Goal: Task Accomplishment & Management: Complete application form

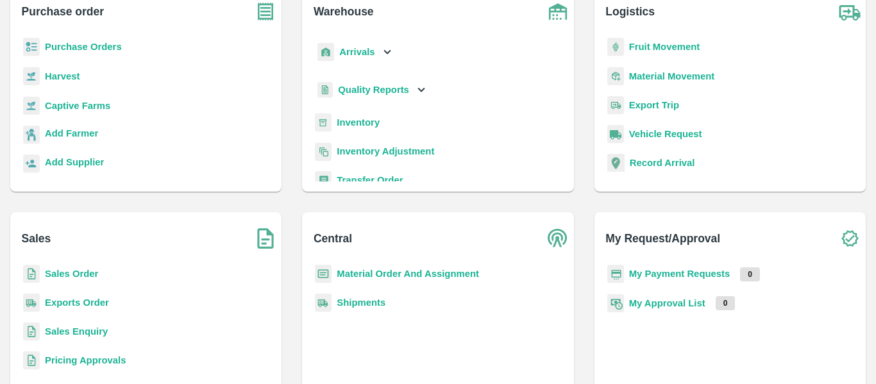
scroll to position [96, 0]
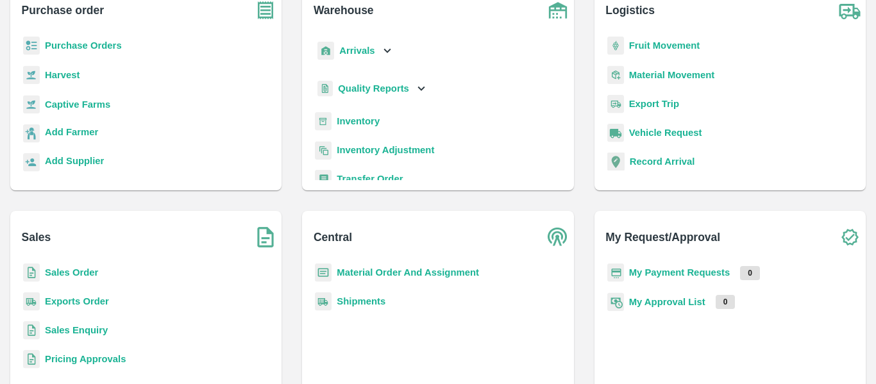
click at [69, 278] on p "Sales Order" at bounding box center [71, 273] width 53 height 14
click at [68, 269] on b "Sales Order" at bounding box center [71, 272] width 53 height 10
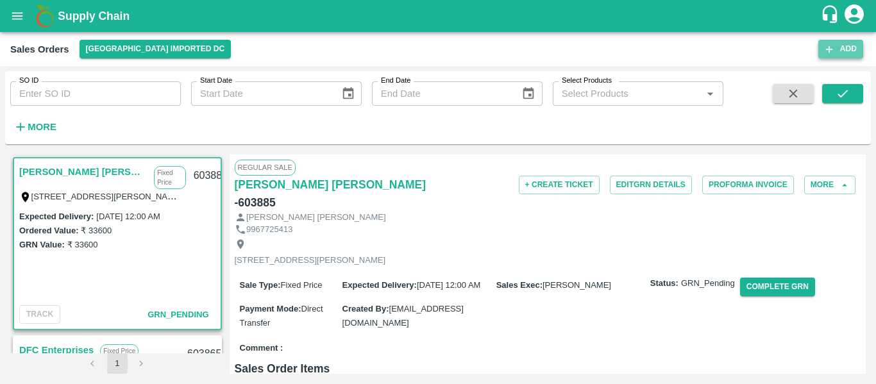
click at [850, 46] on button "Add" at bounding box center [840, 49] width 45 height 19
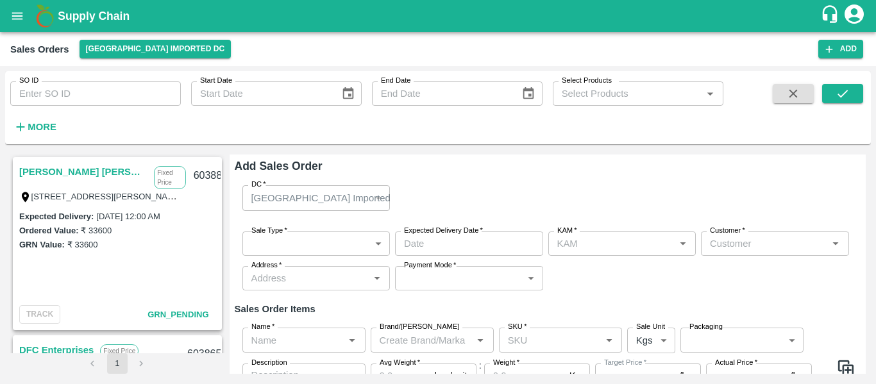
type input "[PERSON_NAME]"
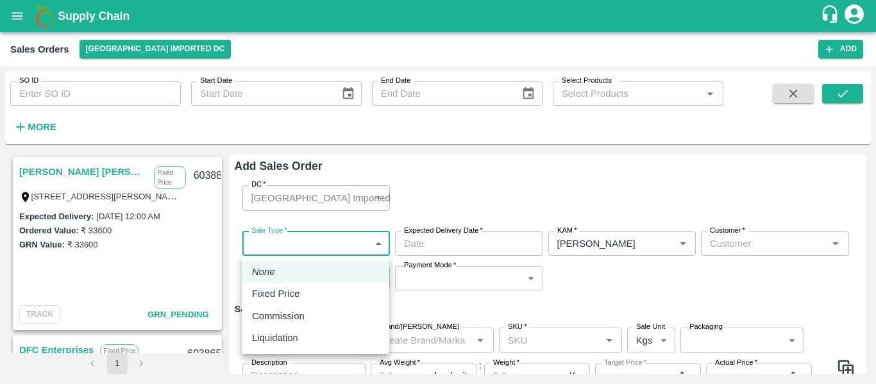
click at [291, 245] on body "Supply Chain Sales Orders [GEOGRAPHIC_DATA] Imported DC Add SO ID SO ID Start D…" at bounding box center [438, 192] width 876 height 384
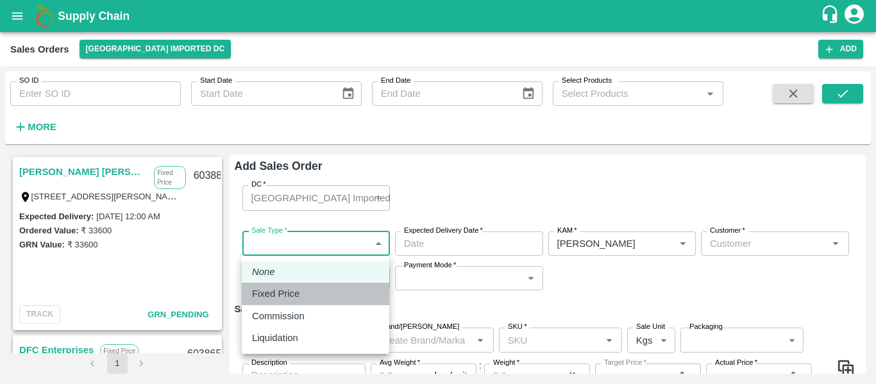
click at [288, 289] on p "Fixed Price" at bounding box center [275, 294] width 47 height 14
type input "1"
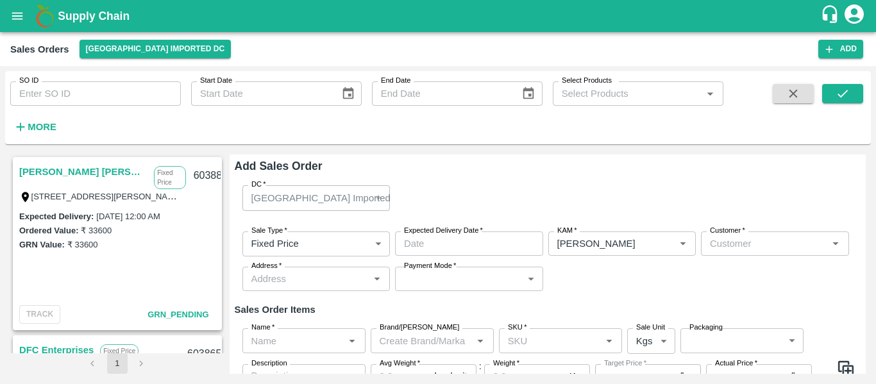
click at [457, 232] on label "Expected Delivery Date   *" at bounding box center [443, 231] width 79 height 10
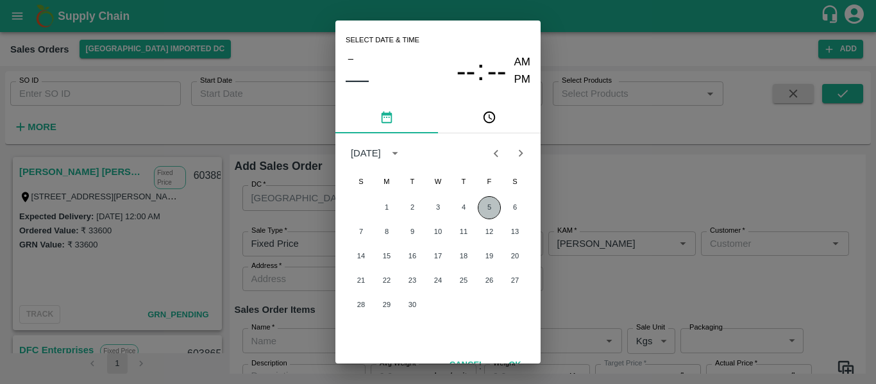
click at [485, 212] on button "5" at bounding box center [489, 207] width 23 height 23
type input "[DATE] 12:00 AM"
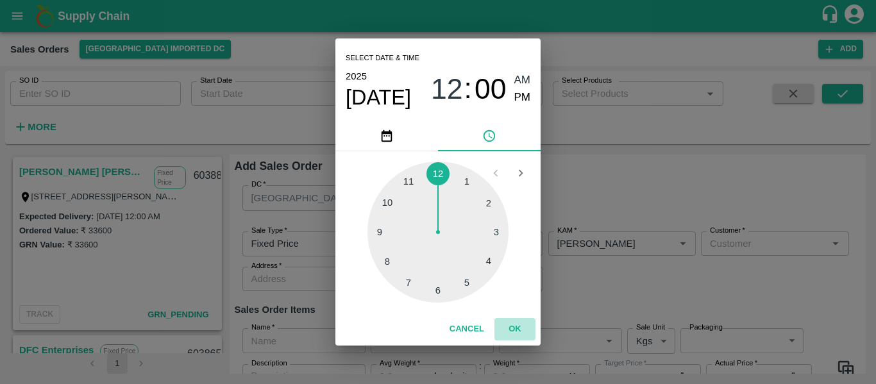
click at [515, 332] on button "OK" at bounding box center [515, 329] width 41 height 22
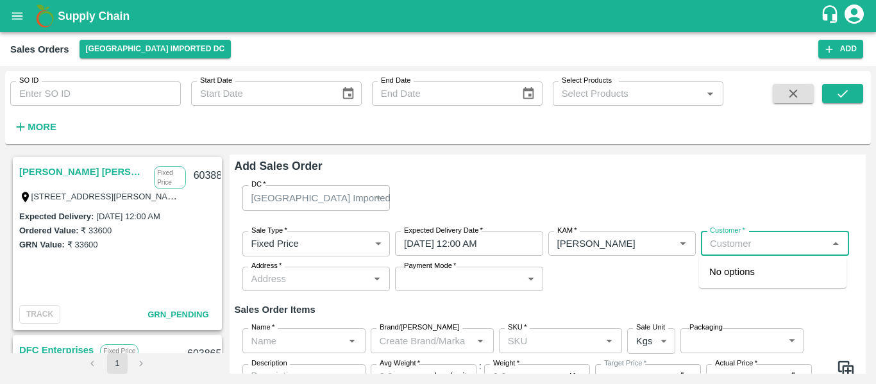
click at [736, 250] on input "Customer   *" at bounding box center [764, 243] width 119 height 17
type input "d"
click at [756, 264] on div "Fruits Daddy" at bounding box center [773, 272] width 148 height 22
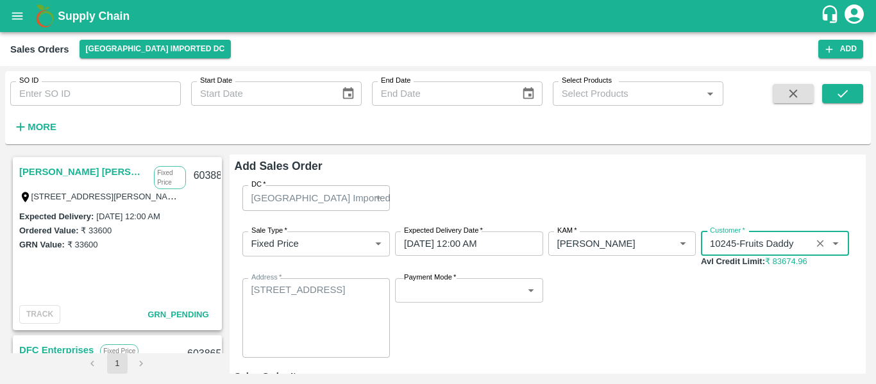
type input "10245-Fruits Daddy"
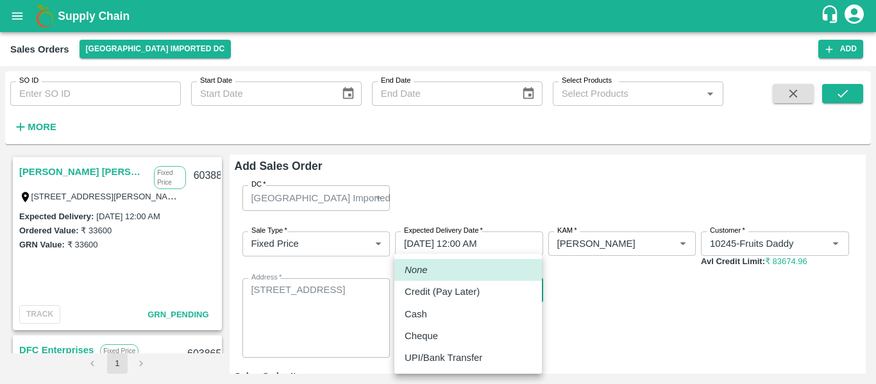
click at [482, 294] on body "Supply Chain Sales Orders [GEOGRAPHIC_DATA] Imported DC Add SO ID SO ID Start D…" at bounding box center [438, 192] width 876 height 384
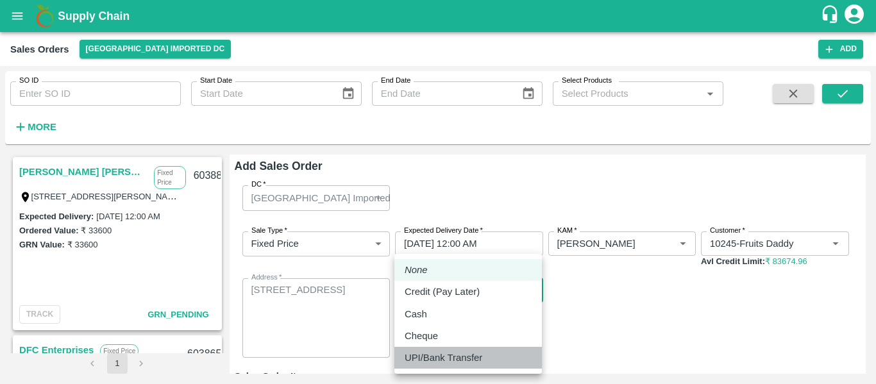
click at [459, 357] on p "UPI/Bank Transfer" at bounding box center [444, 358] width 78 height 14
type input "Direct Transfer"
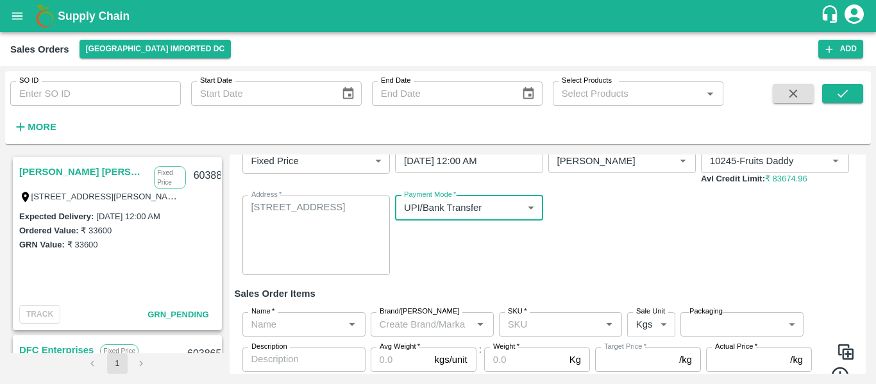
scroll to position [136, 0]
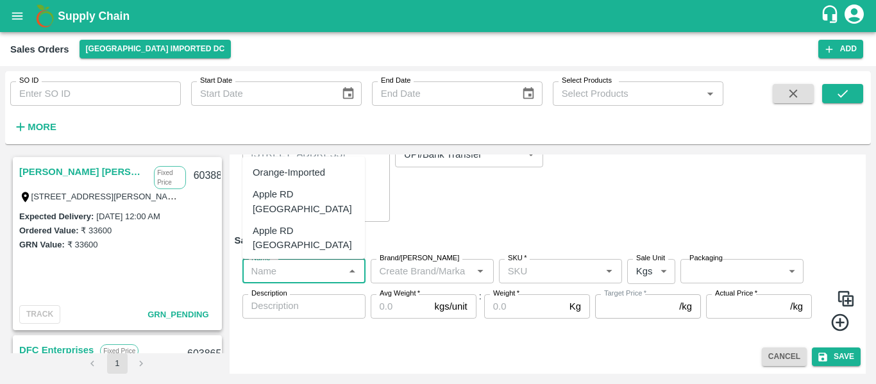
click at [258, 269] on input "Name   *" at bounding box center [293, 271] width 94 height 17
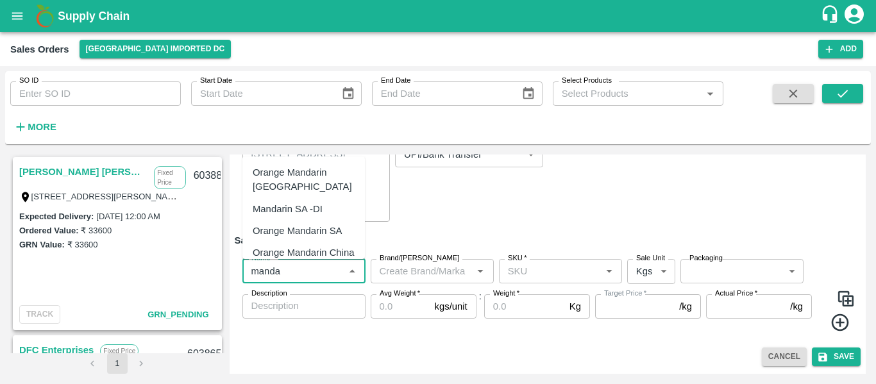
click at [305, 205] on div "Mandarin SA -DI" at bounding box center [288, 209] width 70 height 14
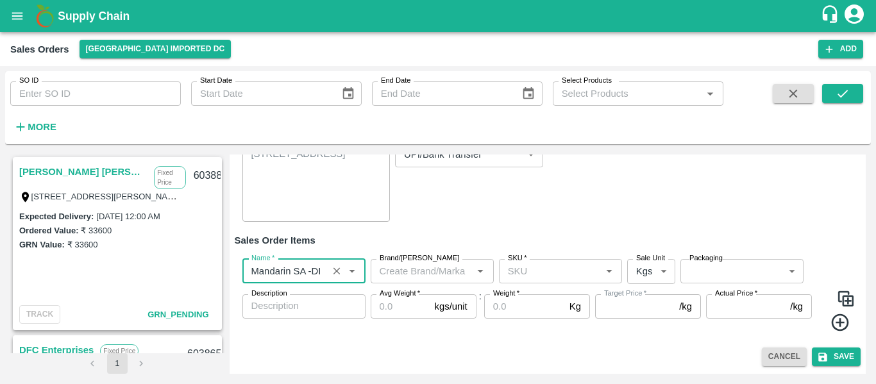
type input "Mandarin SA -DI"
click at [449, 277] on input "Brand/[PERSON_NAME]" at bounding box center [422, 271] width 94 height 17
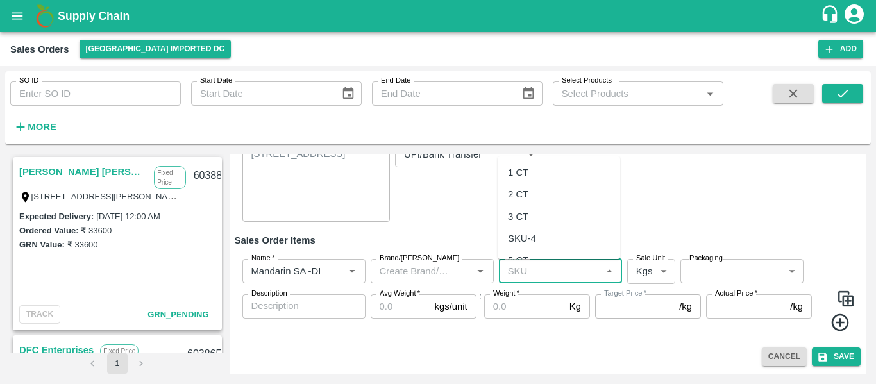
click at [544, 276] on input "SKU   *" at bounding box center [550, 271] width 94 height 17
click at [518, 210] on div "3 CT" at bounding box center [518, 217] width 21 height 14
type input "3 CT"
type input "NA"
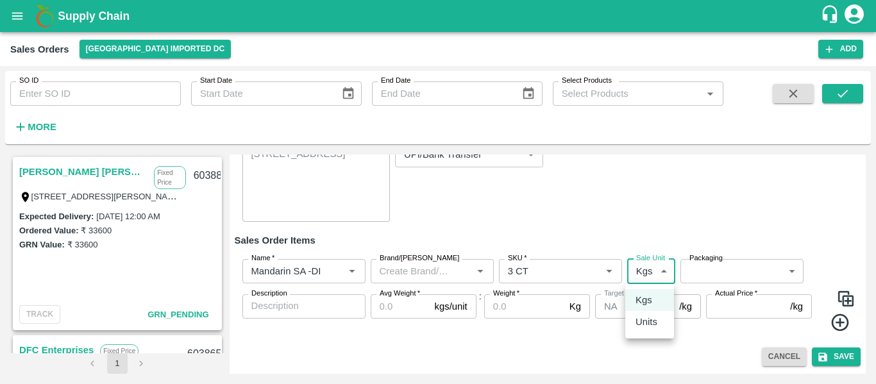
click at [632, 273] on body "Supply Chain Sales Orders [GEOGRAPHIC_DATA] Imported DC Add SO ID SO ID Start D…" at bounding box center [438, 192] width 876 height 384
click at [649, 322] on p "Units" at bounding box center [647, 322] width 22 height 14
type input "2"
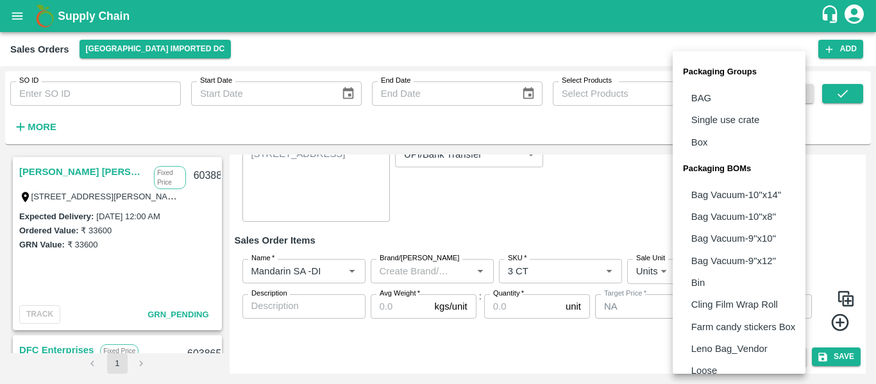
click at [695, 271] on body "Supply Chain Sales Orders [GEOGRAPHIC_DATA] Imported DC Add SO ID SO ID Start D…" at bounding box center [438, 192] width 876 height 384
click at [698, 149] on li "Box" at bounding box center [739, 142] width 133 height 22
type input "GRP/1"
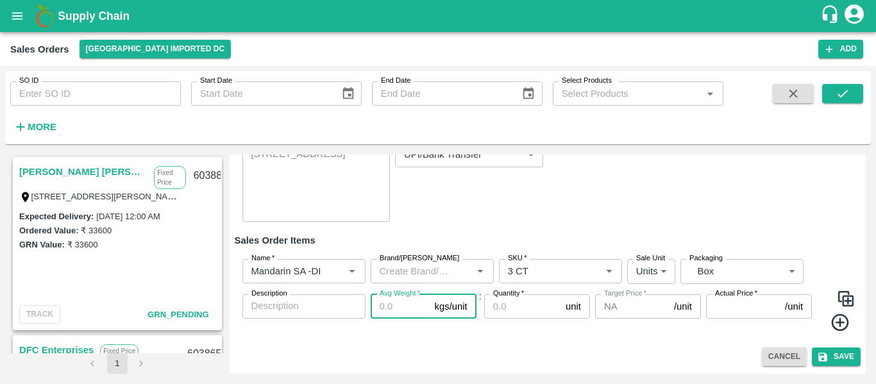
click at [380, 307] on input "Avg Weight   *" at bounding box center [400, 306] width 59 height 24
type input "10"
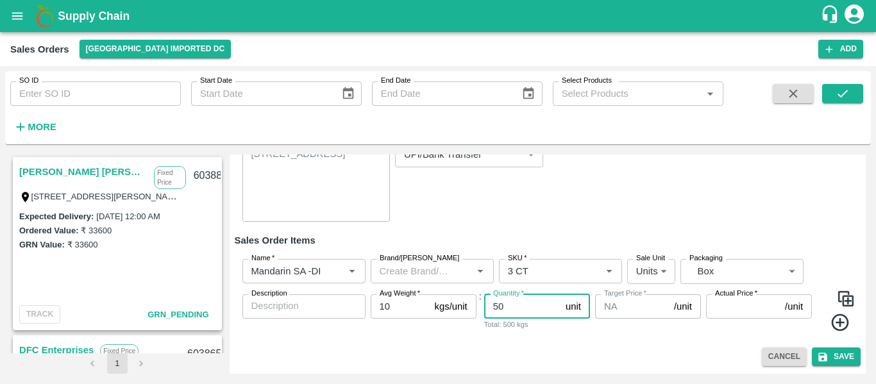
type input "50"
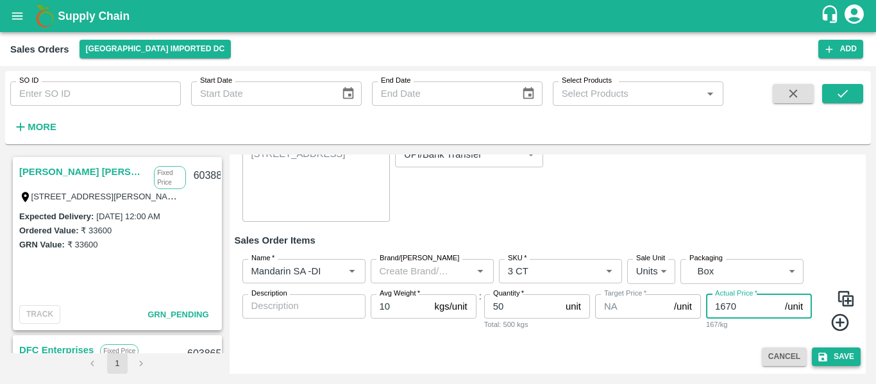
type input "1670"
click at [827, 357] on button "Save" at bounding box center [836, 357] width 49 height 19
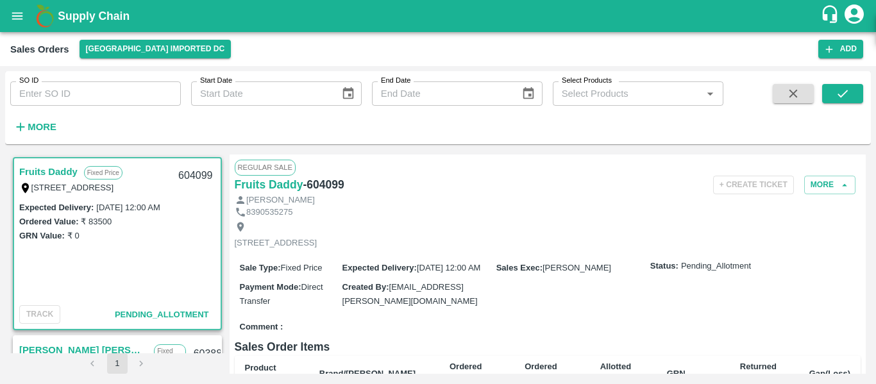
click at [843, 45] on div "Sales order created successfully." at bounding box center [771, 28] width 185 height 38
click at [843, 50] on button "Add" at bounding box center [840, 49] width 45 height 19
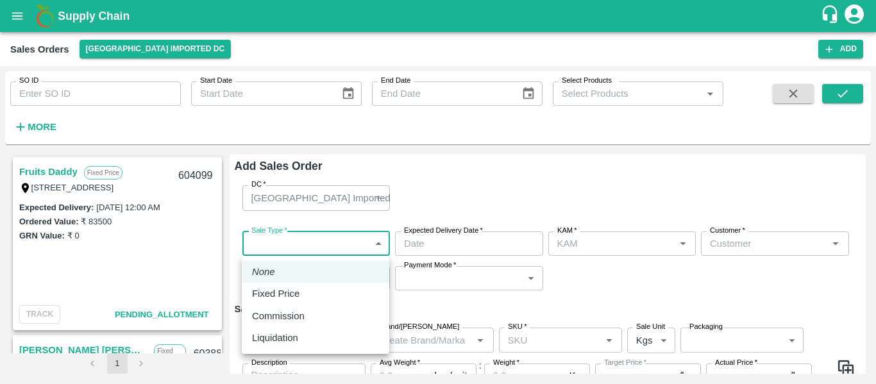
click at [310, 250] on body "Supply Chain Sales Orders [GEOGRAPHIC_DATA] Imported [GEOGRAPHIC_DATA] Add SO I…" at bounding box center [438, 192] width 876 height 384
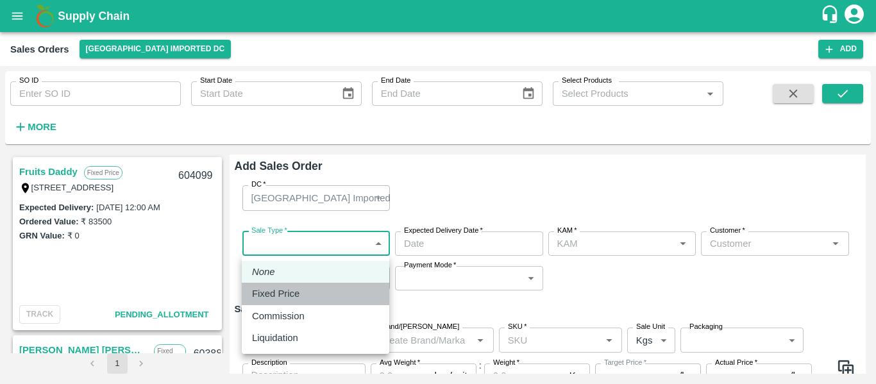
click at [287, 295] on p "Fixed Price" at bounding box center [275, 294] width 47 height 14
type input "1"
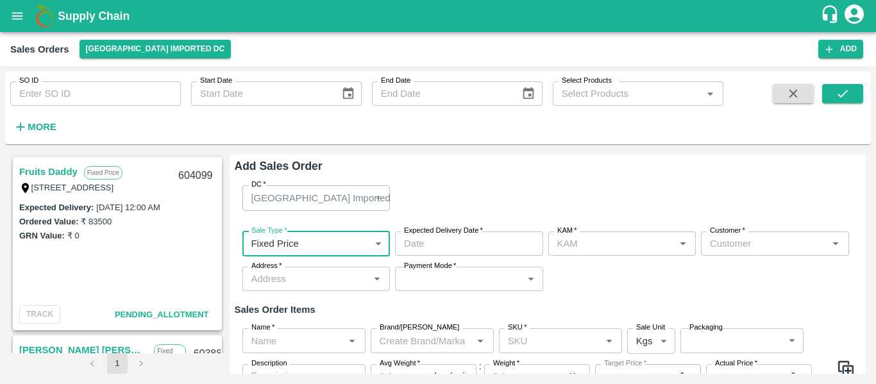
click at [404, 235] on label "Expected Delivery Date   *" at bounding box center [443, 231] width 79 height 10
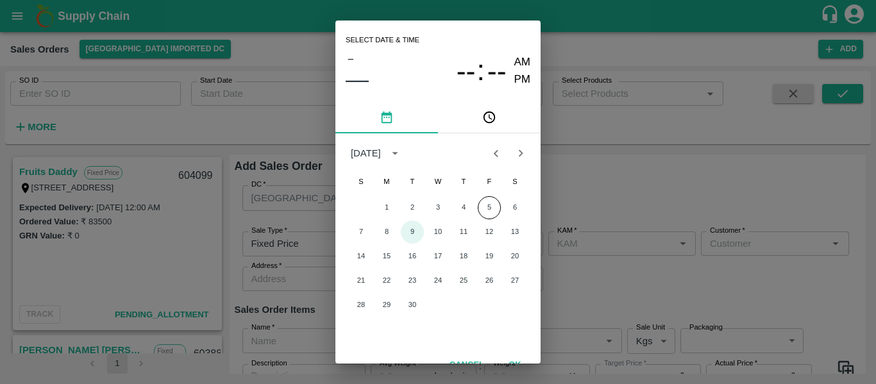
drag, startPoint x: 412, startPoint y: 242, endPoint x: 500, endPoint y: 201, distance: 97.0
click at [500, 201] on div "1 2 3 4 5 6 7 8 9 10 11 12 13 14 15 16 17 18 19 20 21 22 23 24 25 26 27 28 29 30" at bounding box center [437, 256] width 205 height 123
click at [489, 210] on button "5" at bounding box center [489, 207] width 23 height 23
type input "[DATE] 12:00 AM"
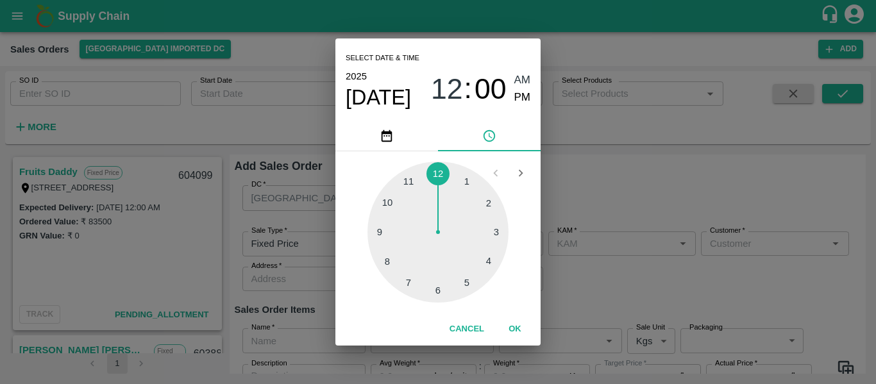
type input "[PERSON_NAME]"
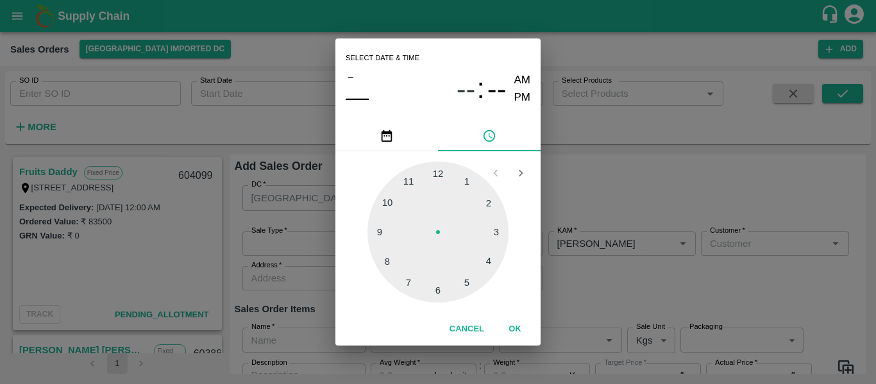
click at [516, 327] on button "OK" at bounding box center [515, 329] width 41 height 22
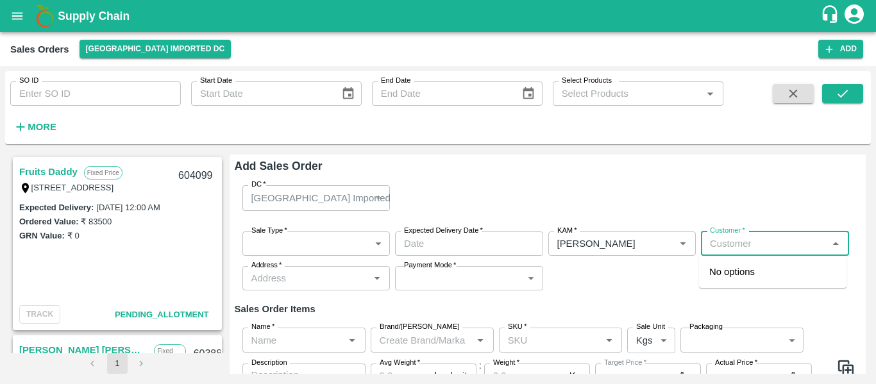
click at [725, 250] on input "Customer   *" at bounding box center [764, 243] width 119 height 17
click at [734, 265] on p "Jaiswal International" at bounding box center [752, 272] width 87 height 14
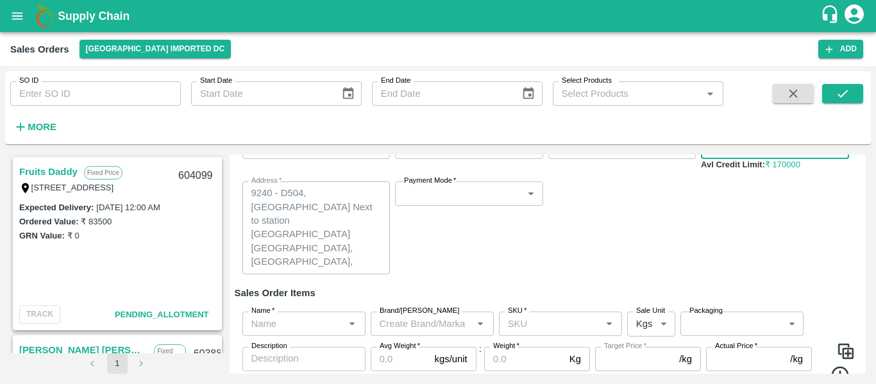
scroll to position [98, 0]
type input "10218-Jaiswal International"
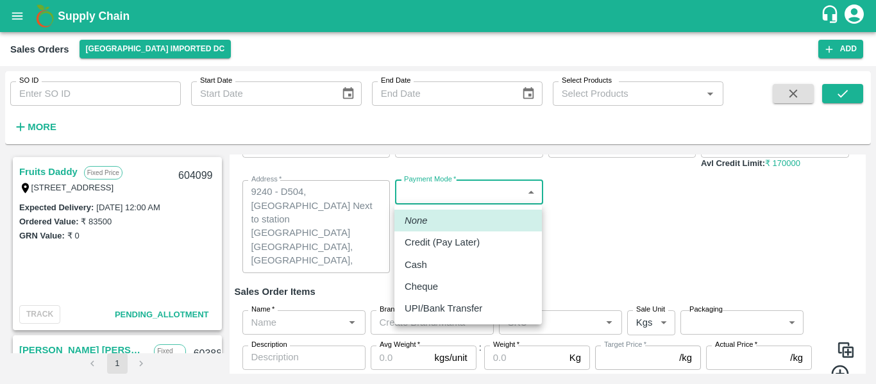
click at [464, 203] on body "Supply Chain Sales Orders [GEOGRAPHIC_DATA] Imported [GEOGRAPHIC_DATA] Add SO I…" at bounding box center [438, 192] width 876 height 384
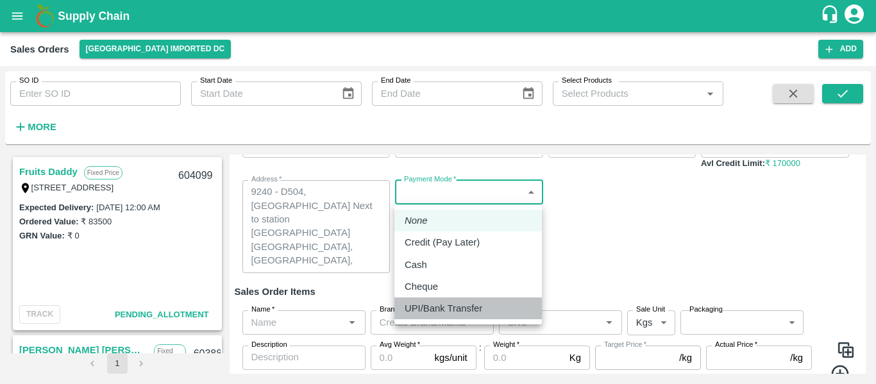
click at [456, 304] on p "UPI/Bank Transfer" at bounding box center [444, 308] width 78 height 14
type input "Direct Transfer"
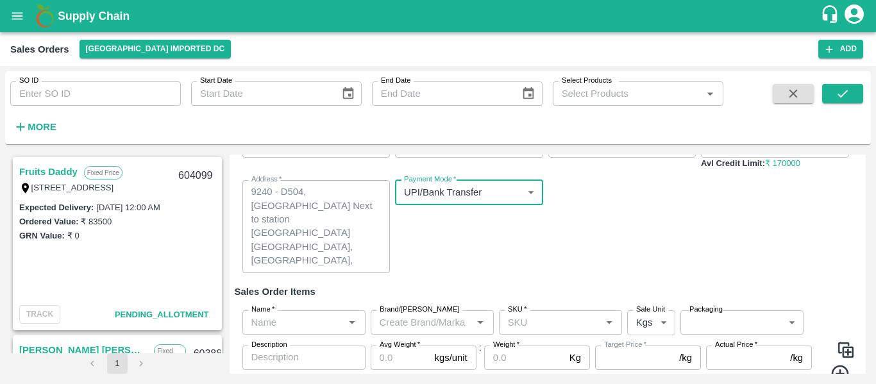
scroll to position [135, 0]
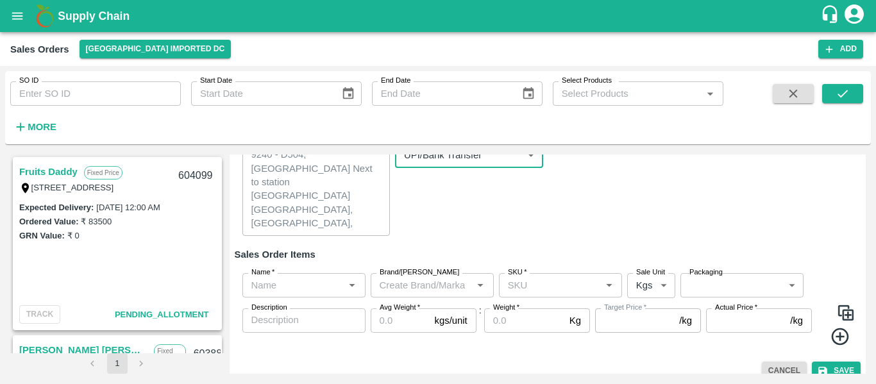
click at [273, 289] on input "Name   *" at bounding box center [293, 285] width 94 height 17
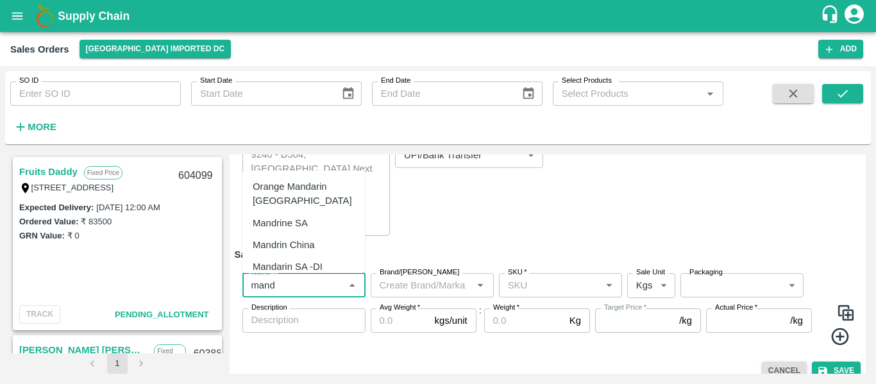
click at [296, 264] on div "Mandarin SA -DI" at bounding box center [288, 267] width 70 height 14
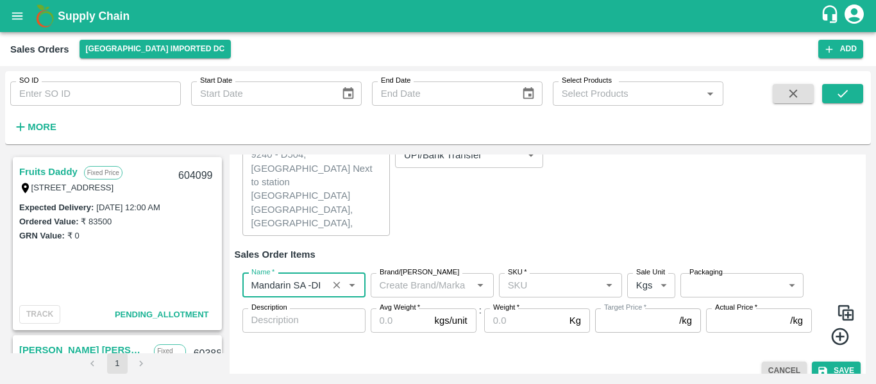
type input "Mandarin SA -DI"
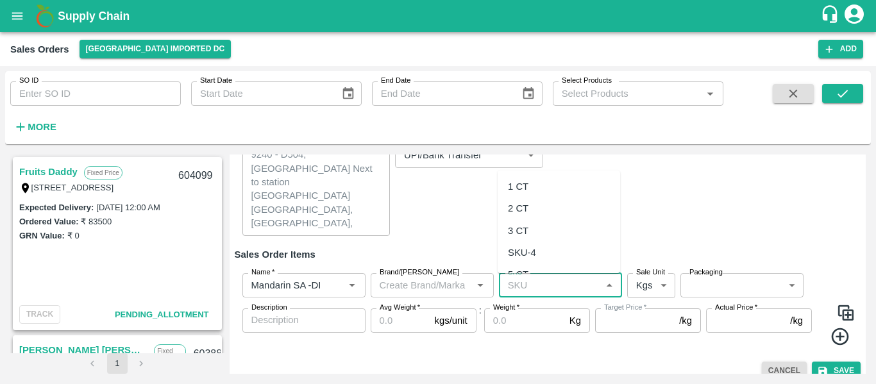
click at [533, 288] on input "SKU   *" at bounding box center [550, 285] width 94 height 17
click at [527, 192] on div "1 CT" at bounding box center [518, 187] width 21 height 14
type input "1 CT"
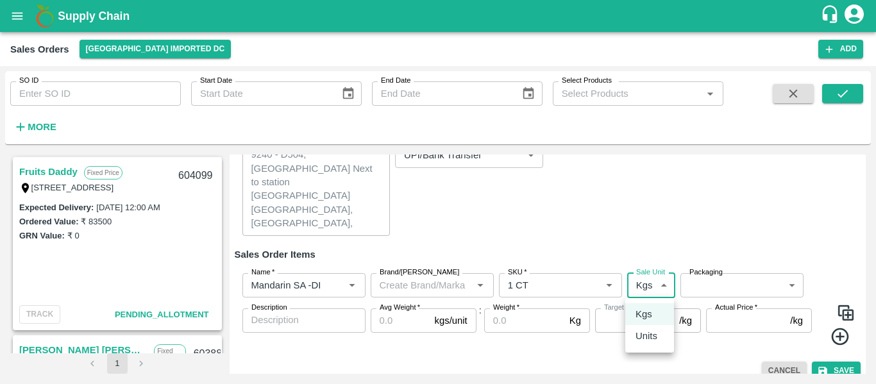
click at [657, 279] on body "Supply Chain Sales Orders [GEOGRAPHIC_DATA] Imported [GEOGRAPHIC_DATA] Add SO I…" at bounding box center [438, 192] width 876 height 384
click at [656, 336] on p "Units" at bounding box center [647, 336] width 22 height 14
type input "2"
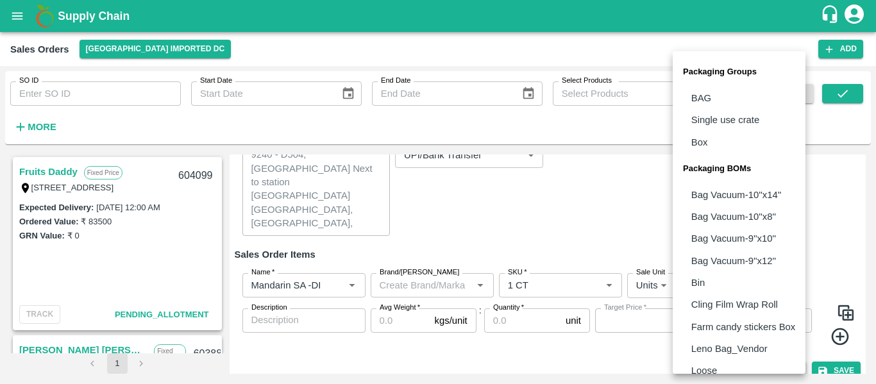
click at [697, 288] on body "Supply Chain Sales Orders [GEOGRAPHIC_DATA] Imported [GEOGRAPHIC_DATA] Add SO I…" at bounding box center [438, 192] width 876 height 384
click at [703, 137] on p "Box" at bounding box center [699, 142] width 17 height 14
type input "GRP/1"
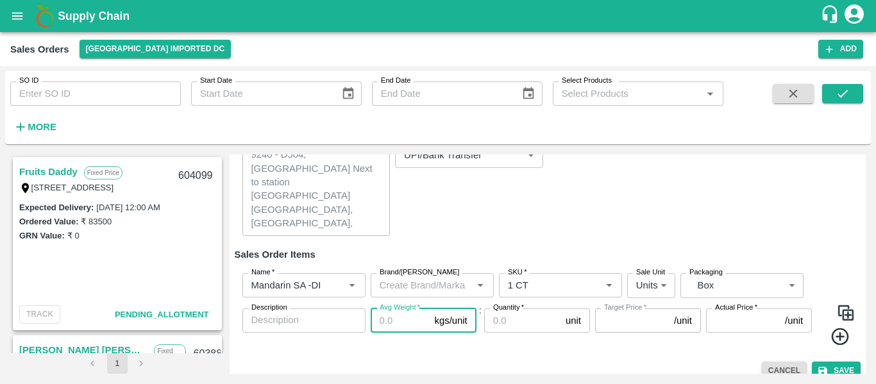
click at [382, 321] on input "Avg Weight   *" at bounding box center [400, 321] width 59 height 24
type input "10"
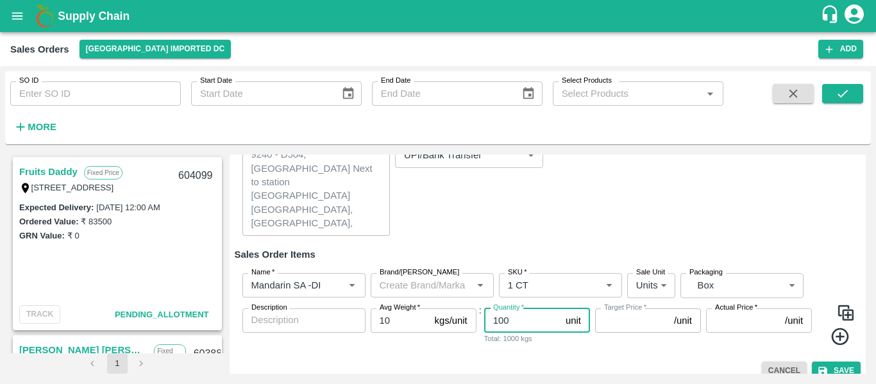
type input "100"
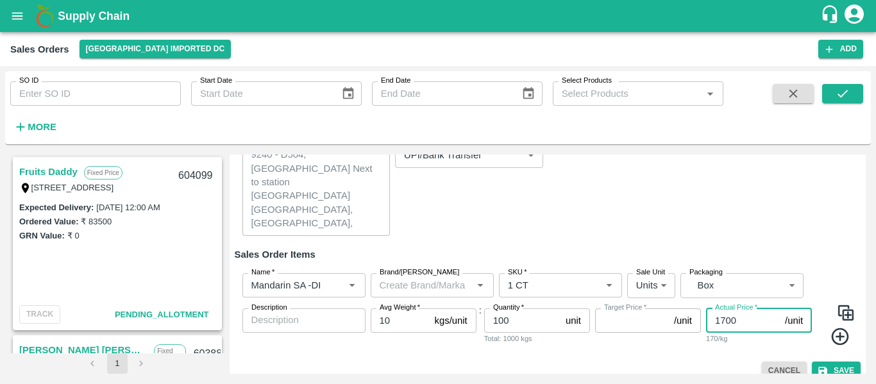
scroll to position [149, 0]
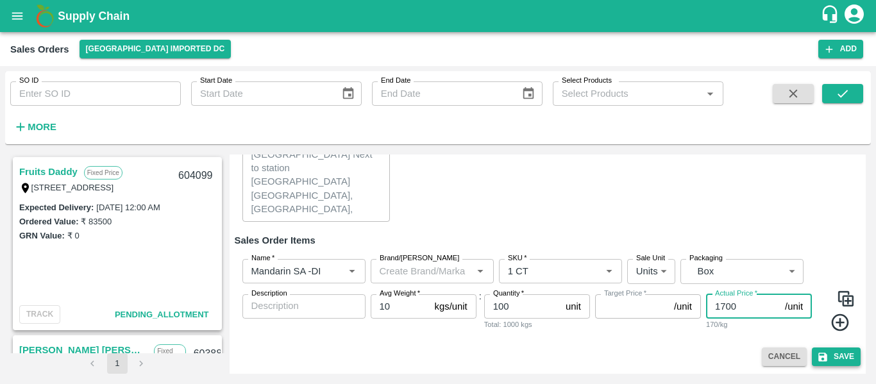
type input "1700"
click at [847, 352] on button "Save" at bounding box center [836, 357] width 49 height 19
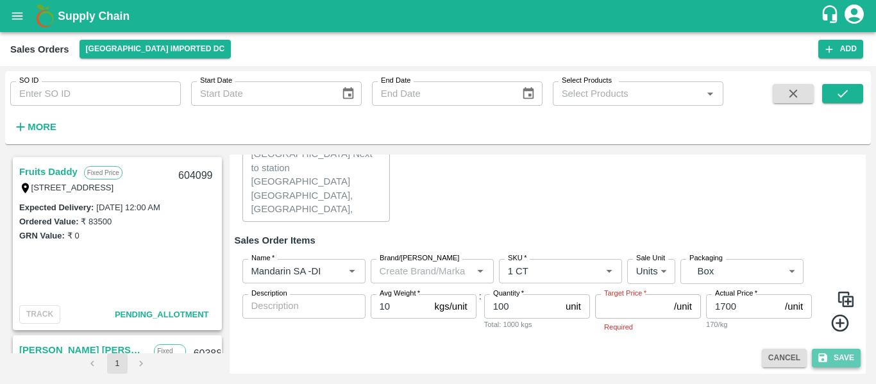
click at [849, 362] on button "Save" at bounding box center [836, 358] width 49 height 19
click at [527, 312] on input "100" at bounding box center [522, 306] width 76 height 24
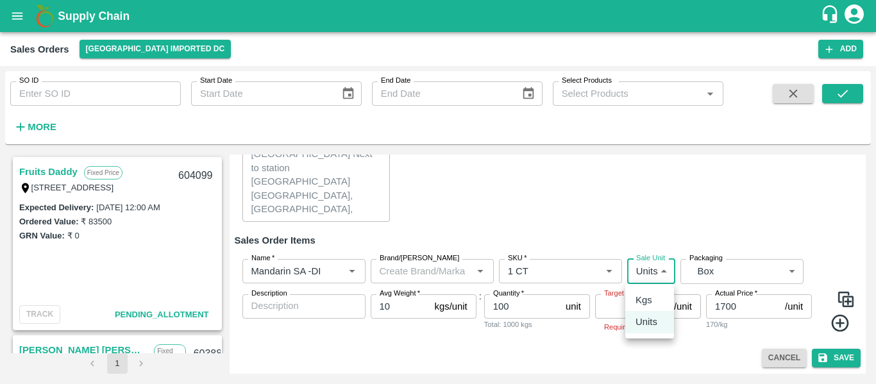
click at [654, 271] on body "Supply Chain Sales Orders [GEOGRAPHIC_DATA] Imported [GEOGRAPHIC_DATA] Add SO I…" at bounding box center [438, 192] width 876 height 384
click at [653, 296] on div "Kgs" at bounding box center [647, 300] width 23 height 14
type input "1"
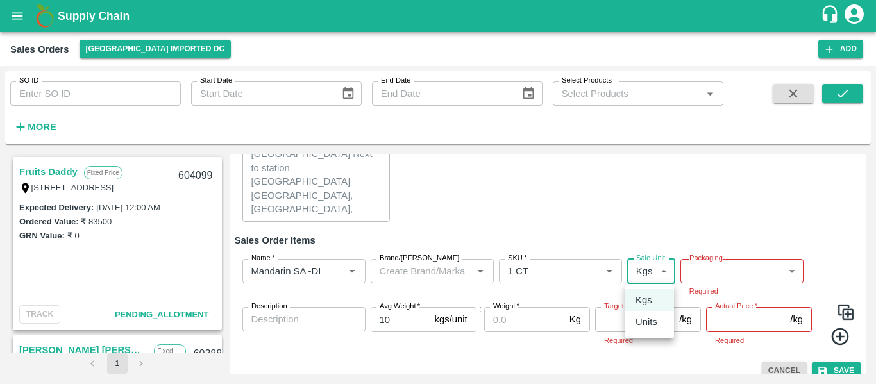
click at [662, 273] on body "Supply Chain Sales Orders [GEOGRAPHIC_DATA] Imported [GEOGRAPHIC_DATA] Add SO I…" at bounding box center [438, 192] width 876 height 384
click at [656, 329] on p "Units" at bounding box center [647, 322] width 22 height 14
type input "2"
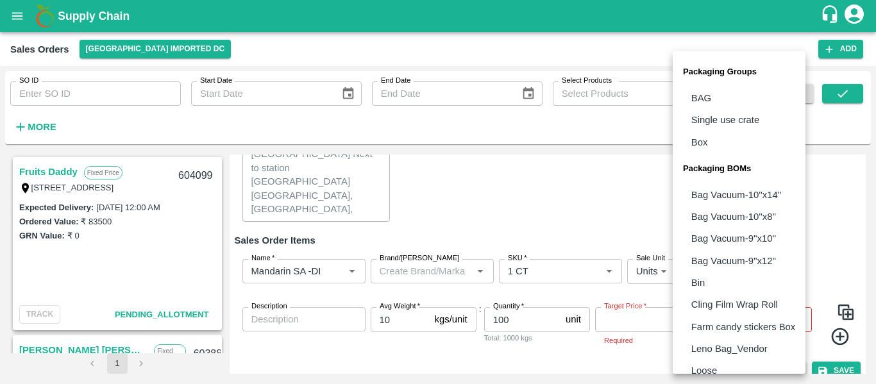
click at [718, 266] on body "Supply Chain Sales Orders [GEOGRAPHIC_DATA] Imported [GEOGRAPHIC_DATA] Add SO I…" at bounding box center [438, 192] width 876 height 384
click at [704, 142] on p "Box" at bounding box center [699, 142] width 17 height 14
type input "GRP/1"
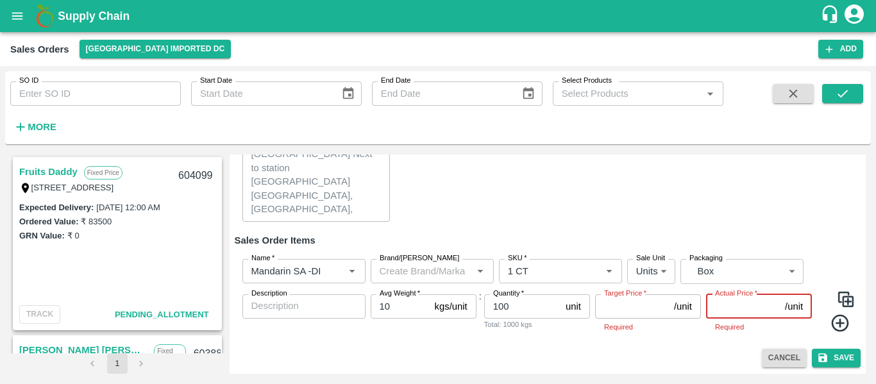
click at [727, 308] on input "Actual Price   *" at bounding box center [743, 306] width 74 height 24
type input "1700"
click at [834, 354] on button "Save" at bounding box center [836, 358] width 49 height 19
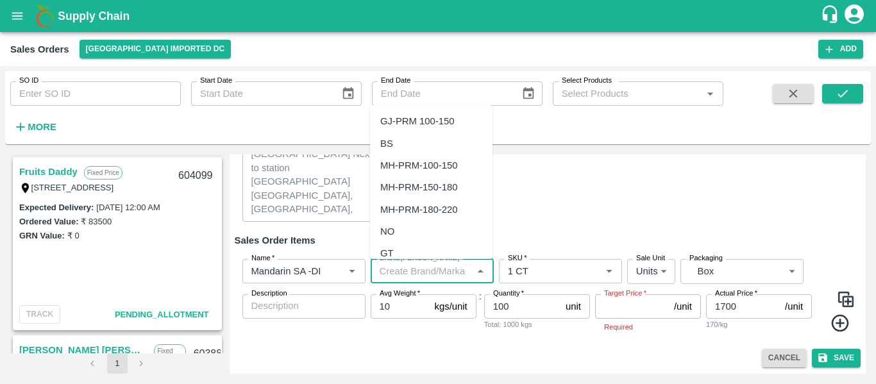
click at [439, 273] on input "Brand/[PERSON_NAME]" at bounding box center [422, 271] width 94 height 17
click at [424, 223] on div "NO" at bounding box center [431, 232] width 123 height 22
type input "NO"
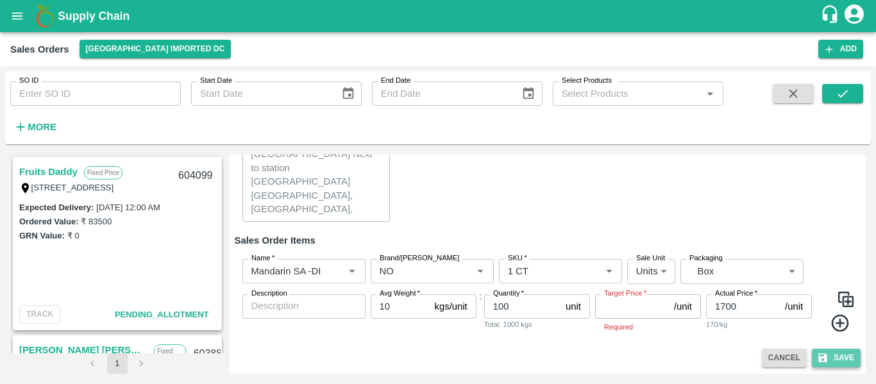
click at [838, 361] on button "Save" at bounding box center [836, 358] width 49 height 19
click at [846, 294] on img at bounding box center [845, 299] width 19 height 19
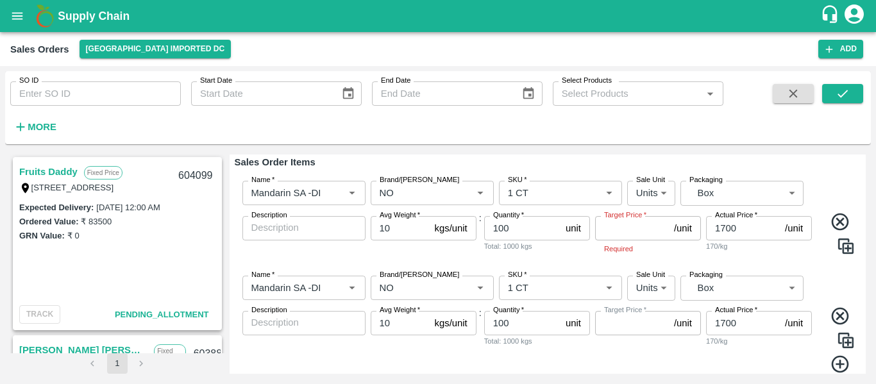
scroll to position [232, 0]
click at [839, 226] on icon at bounding box center [840, 220] width 21 height 21
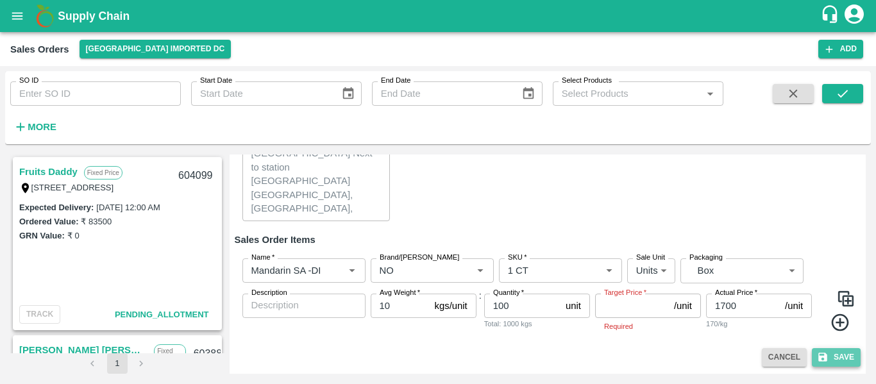
click at [837, 360] on button "Save" at bounding box center [836, 357] width 49 height 19
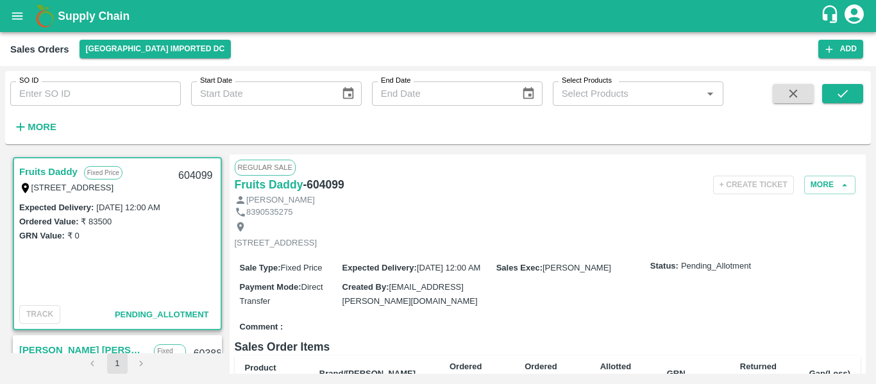
scroll to position [20, 0]
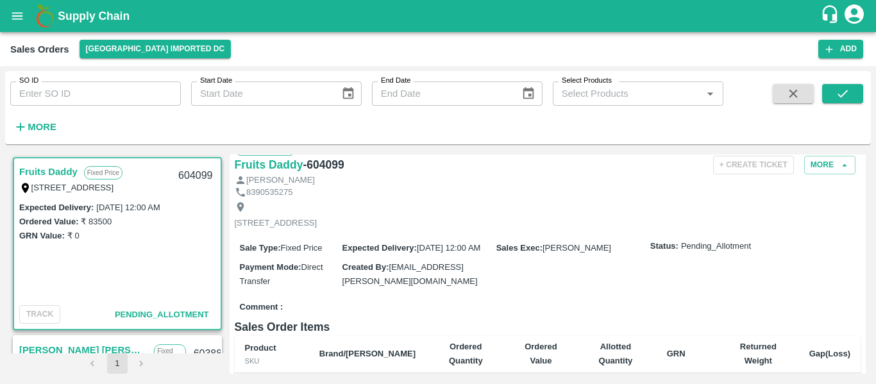
click at [849, 60] on div "Sales Orders Mumbai Imported DC Add" at bounding box center [438, 49] width 876 height 34
click at [838, 52] on button "Add" at bounding box center [840, 49] width 45 height 19
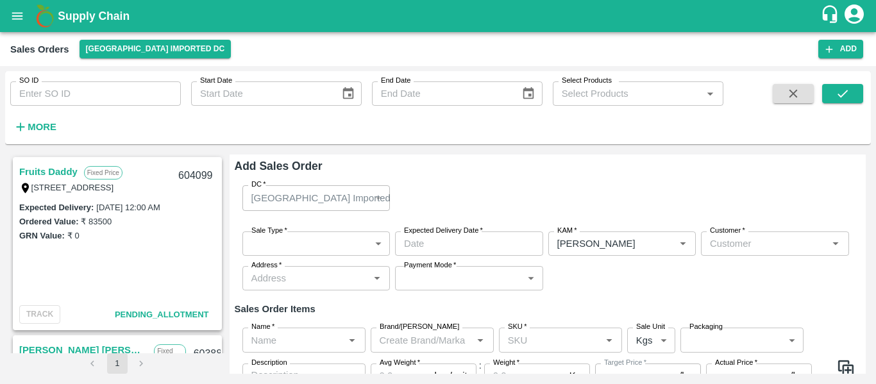
type input "[PERSON_NAME]"
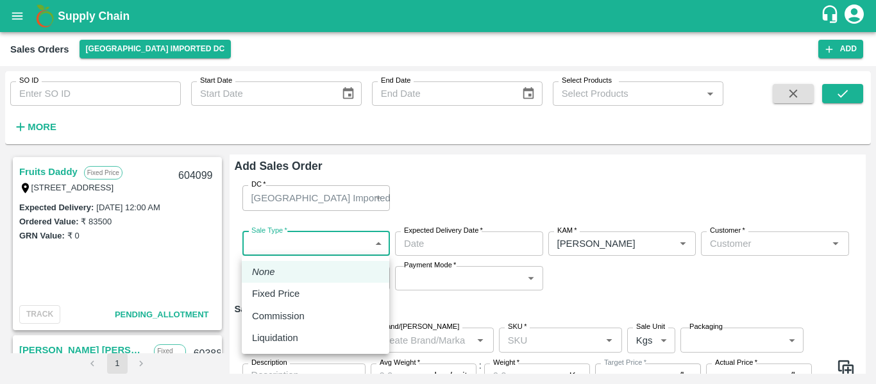
click at [302, 243] on body "Supply Chain Sales Orders [GEOGRAPHIC_DATA] Imported [GEOGRAPHIC_DATA] Add SO I…" at bounding box center [438, 192] width 876 height 384
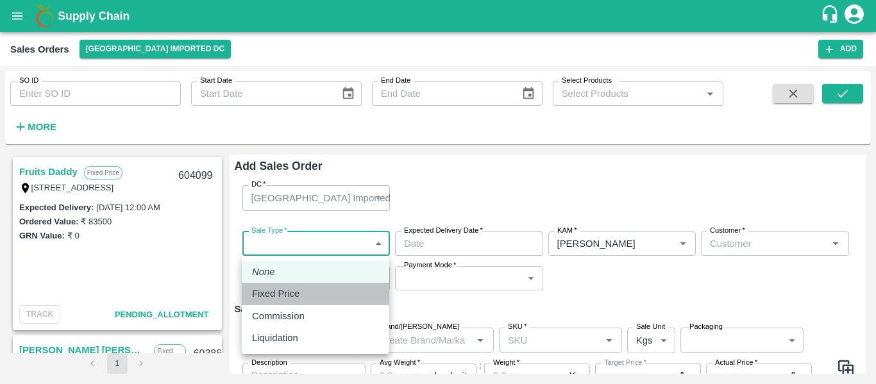
click at [292, 292] on p "Fixed Price" at bounding box center [275, 294] width 47 height 14
type input "1"
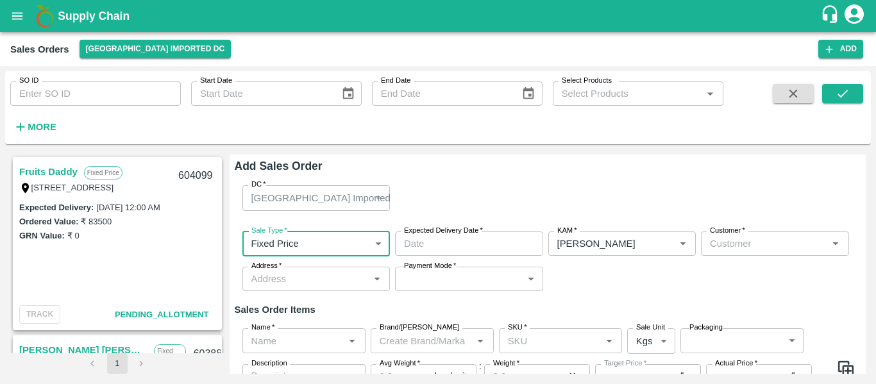
type input "DD/MM/YYYY hh:mm aa"
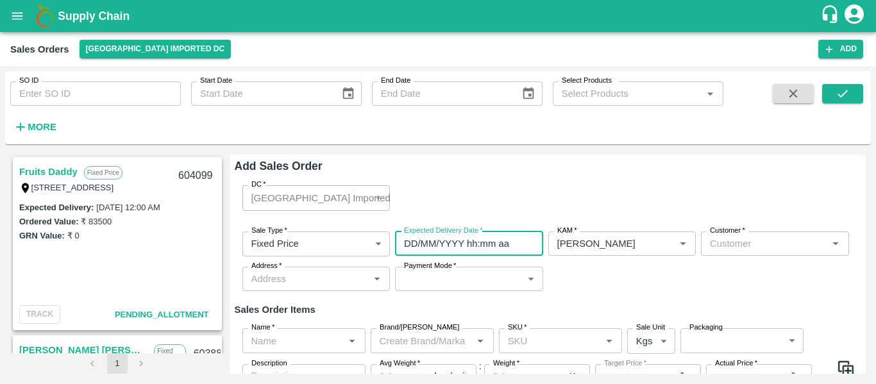
click at [448, 249] on input "DD/MM/YYYY hh:mm aa" at bounding box center [464, 244] width 139 height 24
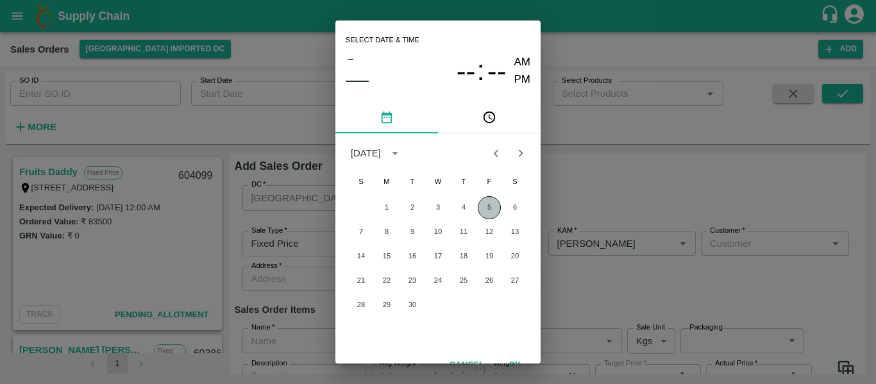
click at [489, 207] on button "5" at bounding box center [489, 207] width 23 height 23
type input "[DATE] 12:00 AM"
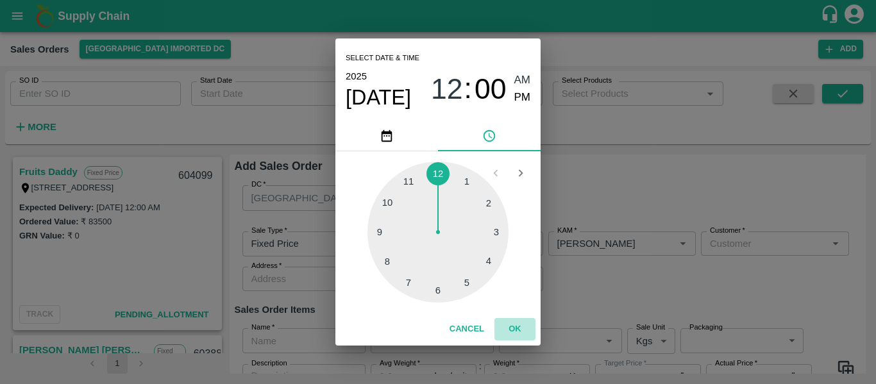
click at [517, 331] on button "OK" at bounding box center [515, 329] width 41 height 22
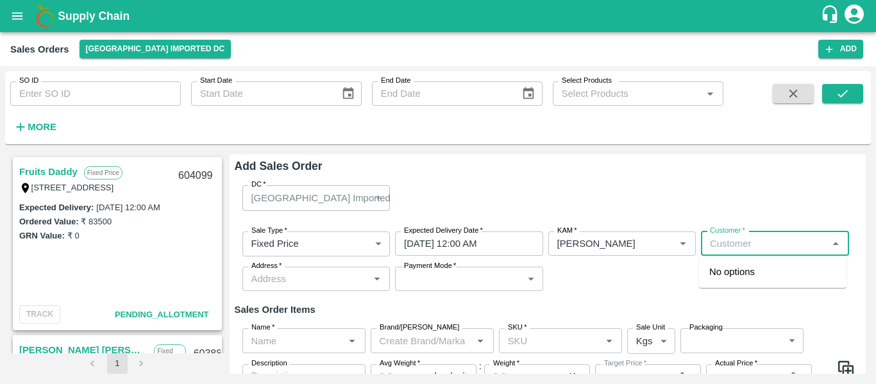
click at [740, 241] on input "Customer   *" at bounding box center [764, 243] width 119 height 17
click at [743, 279] on p "Jaiswal International" at bounding box center [752, 272] width 87 height 14
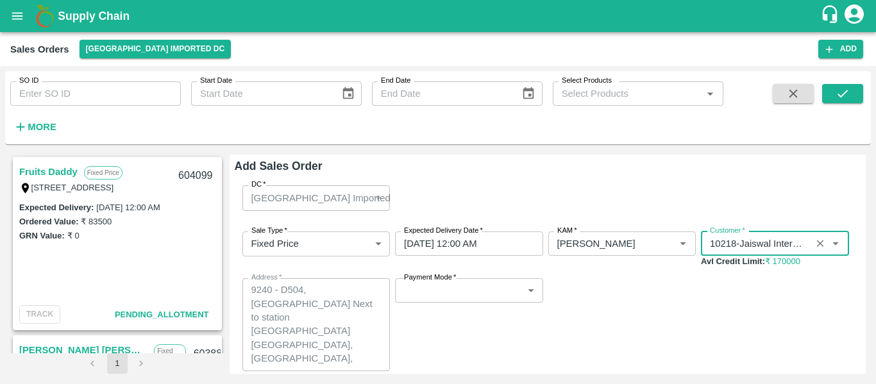
type input "10218-Jaiswal International"
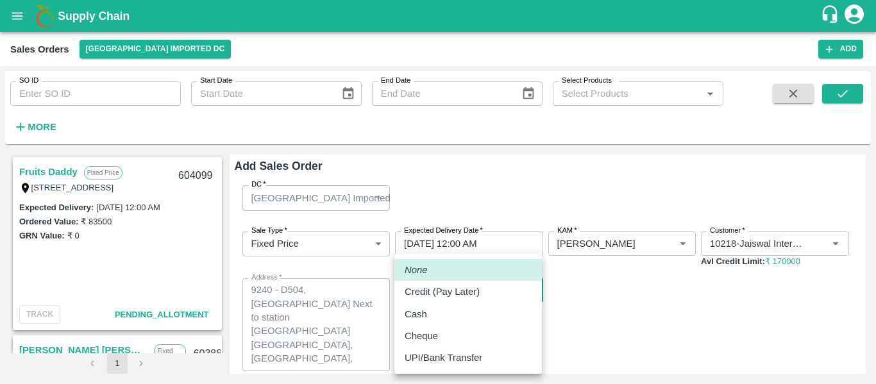
click at [445, 294] on body "Supply Chain Sales Orders [GEOGRAPHIC_DATA] Imported [GEOGRAPHIC_DATA] Add SO I…" at bounding box center [438, 192] width 876 height 384
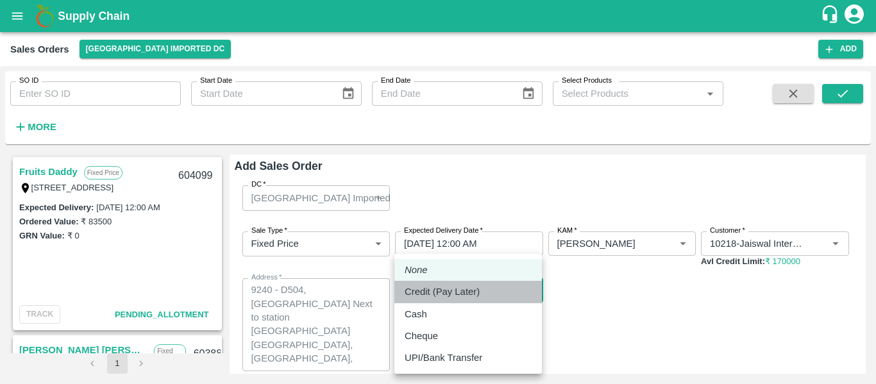
click at [439, 292] on p "Credit (Pay Later)" at bounding box center [442, 292] width 75 height 14
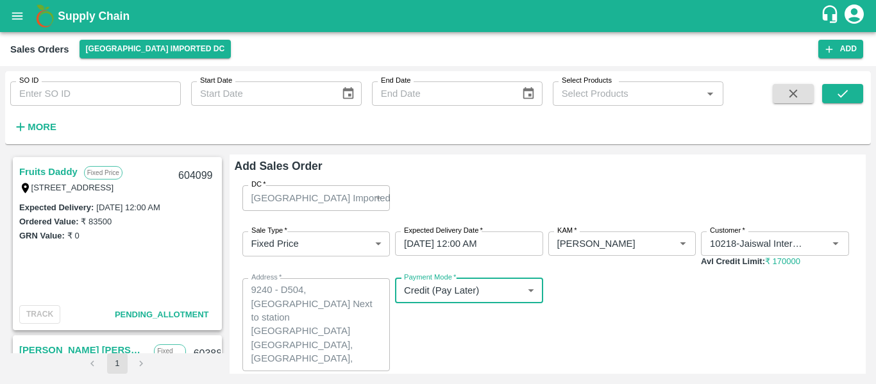
scroll to position [83, 0]
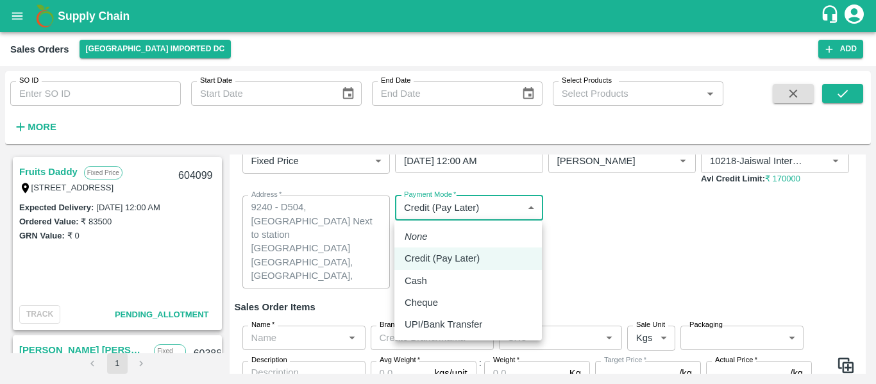
click at [464, 211] on body "Supply Chain Sales Orders [GEOGRAPHIC_DATA] Imported [GEOGRAPHIC_DATA] Add SO I…" at bounding box center [438, 192] width 876 height 384
click at [450, 326] on p "UPI/Bank Transfer" at bounding box center [444, 324] width 78 height 14
type input "Direct Transfer"
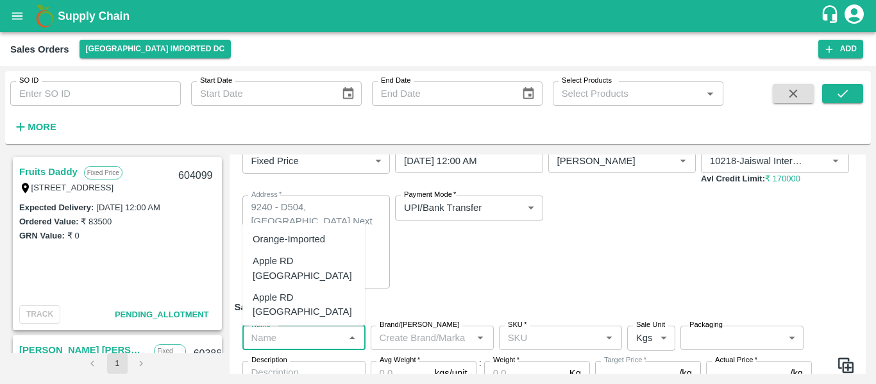
click at [321, 332] on input "Name   *" at bounding box center [293, 338] width 94 height 17
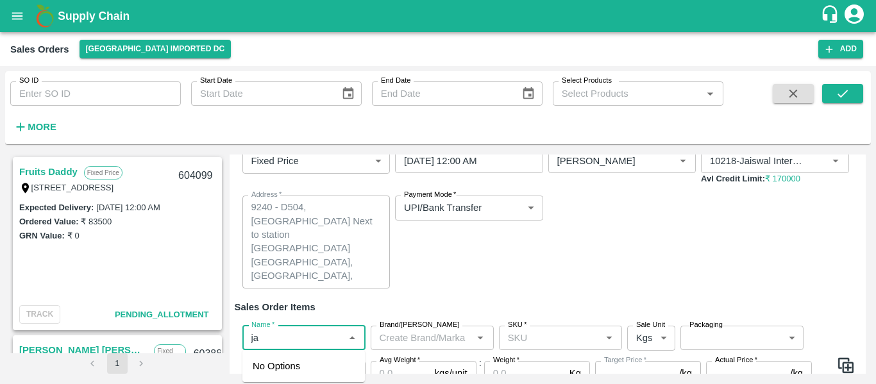
type input "j"
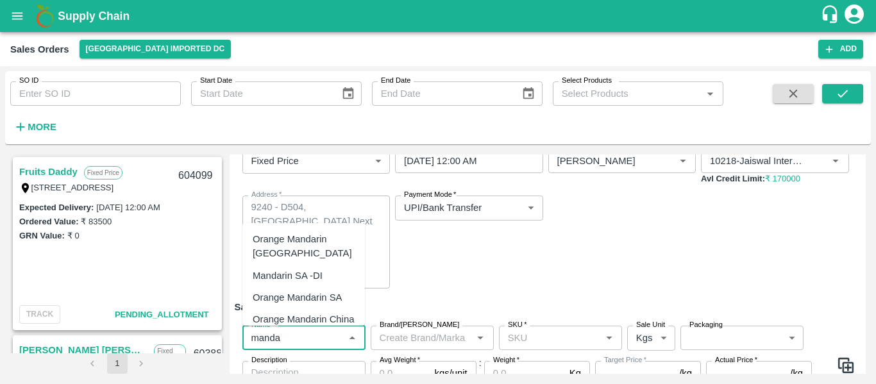
click at [301, 276] on div "Mandarin SA -DI" at bounding box center [288, 276] width 70 height 14
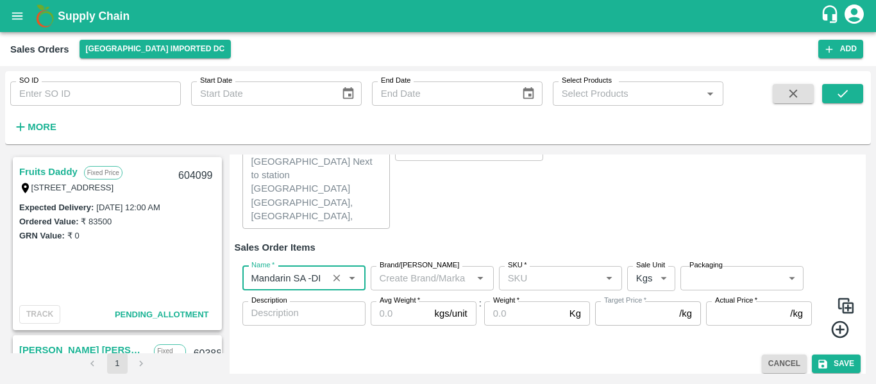
scroll to position [149, 0]
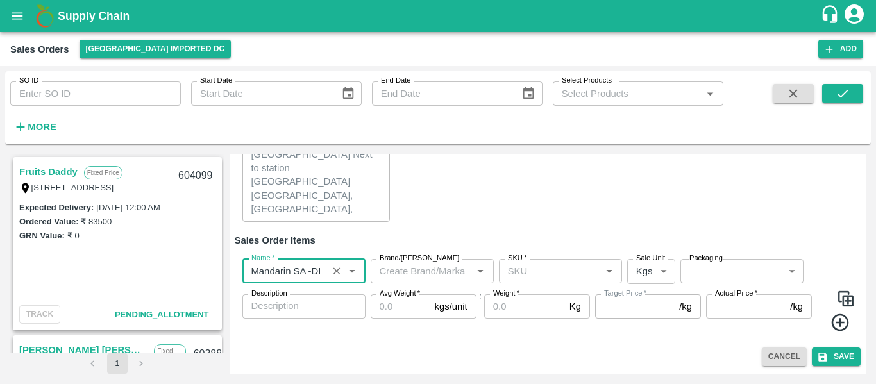
type input "Mandarin SA -DI"
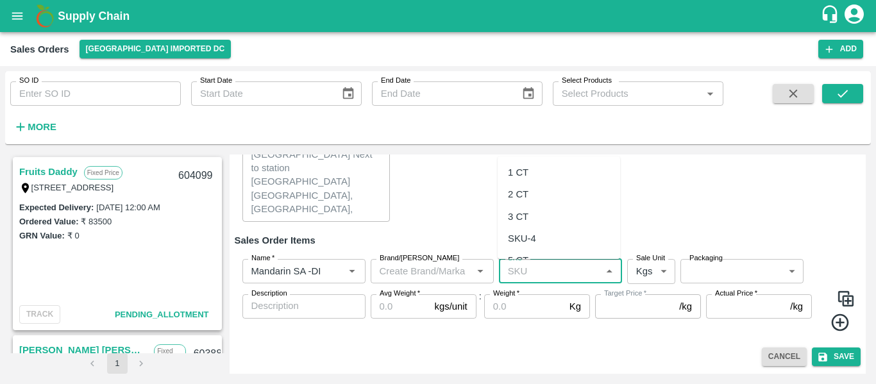
click at [545, 267] on input "SKU   *" at bounding box center [550, 271] width 94 height 17
click at [525, 174] on div "1 CT" at bounding box center [518, 172] width 21 height 14
type input "1 CT"
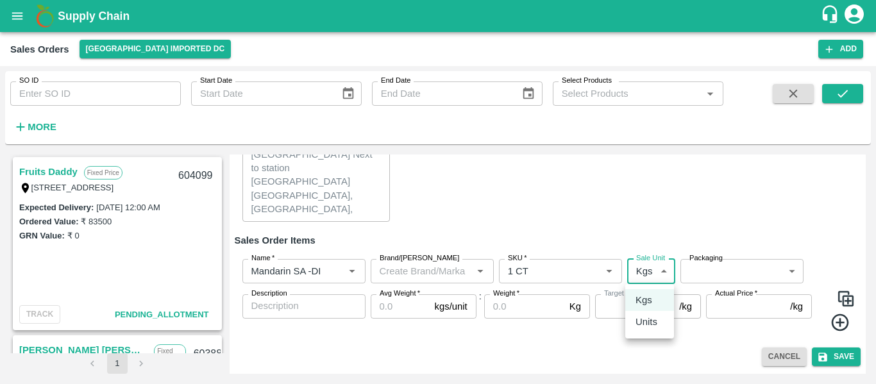
click at [644, 270] on body "Supply Chain Sales Orders [GEOGRAPHIC_DATA] Imported [GEOGRAPHIC_DATA] Add SO I…" at bounding box center [438, 192] width 876 height 384
type input "NA"
click at [652, 321] on p "Units" at bounding box center [647, 322] width 22 height 14
type input "2"
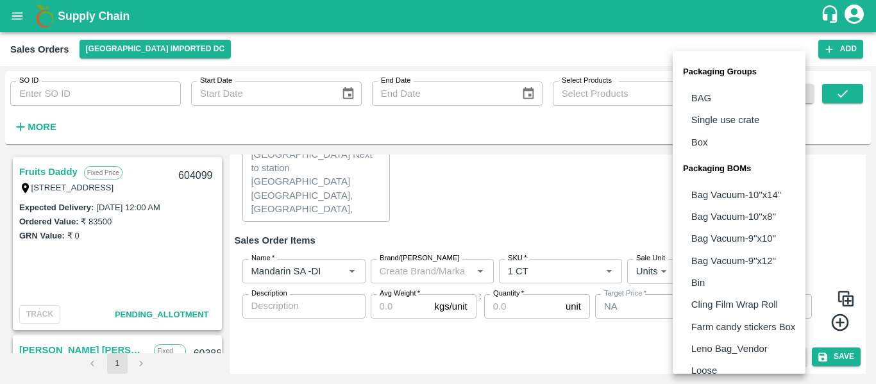
click at [710, 272] on body "Supply Chain Sales Orders [GEOGRAPHIC_DATA] Imported [GEOGRAPHIC_DATA] Add SO I…" at bounding box center [438, 192] width 876 height 384
click at [715, 140] on li "Box" at bounding box center [739, 142] width 133 height 22
type input "GRP/1"
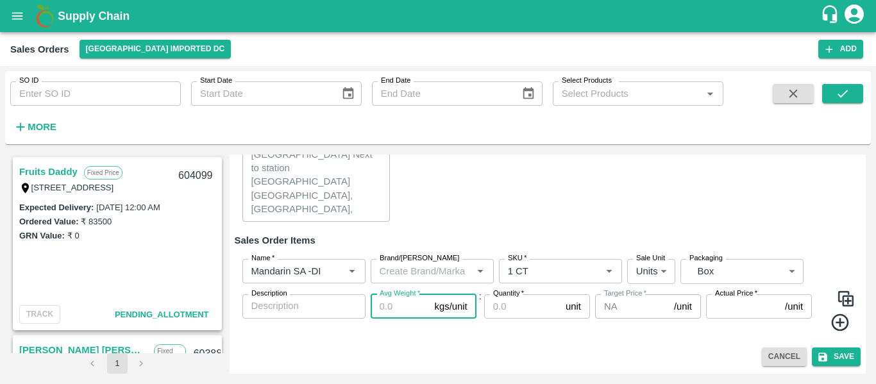
click at [398, 317] on input "Avg Weight   *" at bounding box center [400, 306] width 59 height 24
type input "10"
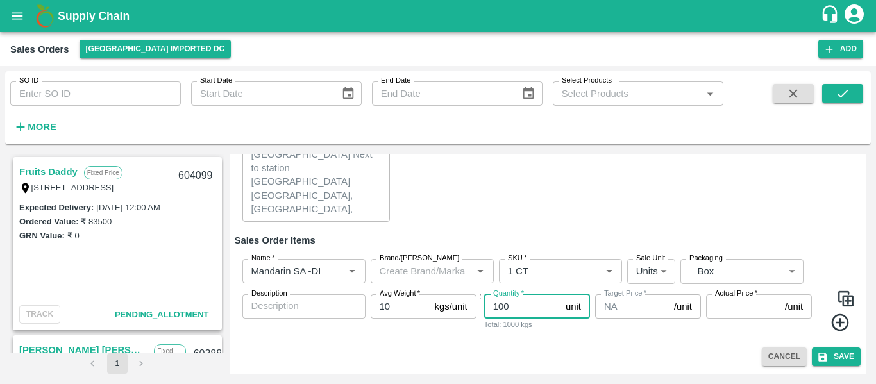
type input "100"
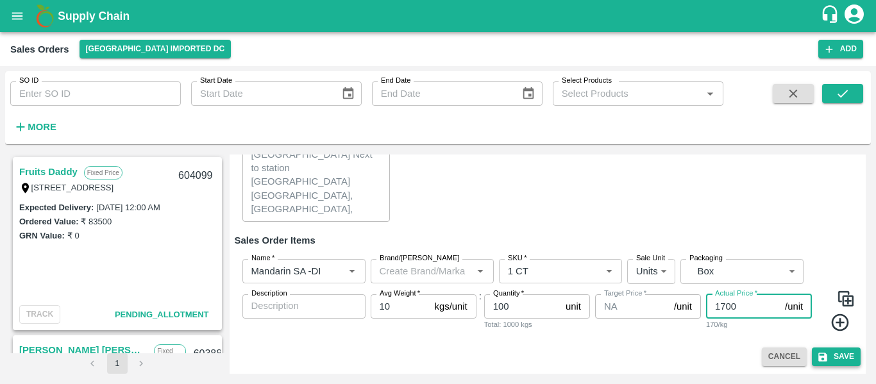
type input "1700"
click at [832, 362] on button "Save" at bounding box center [836, 357] width 49 height 19
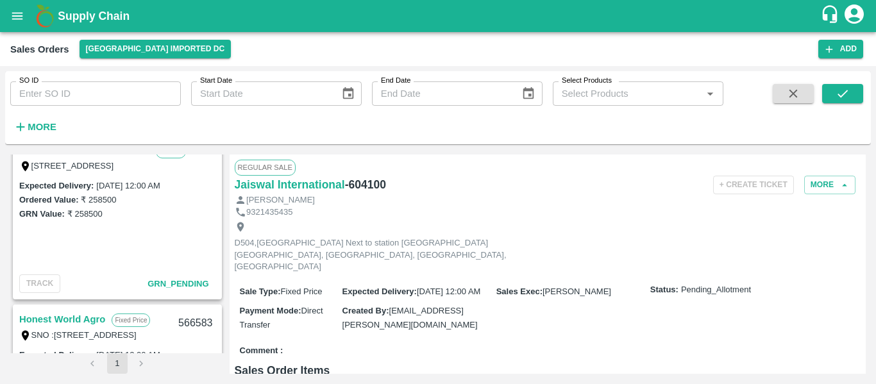
scroll to position [743, 0]
click at [94, 96] on input "SO ID" at bounding box center [95, 93] width 171 height 24
paste input "603981"
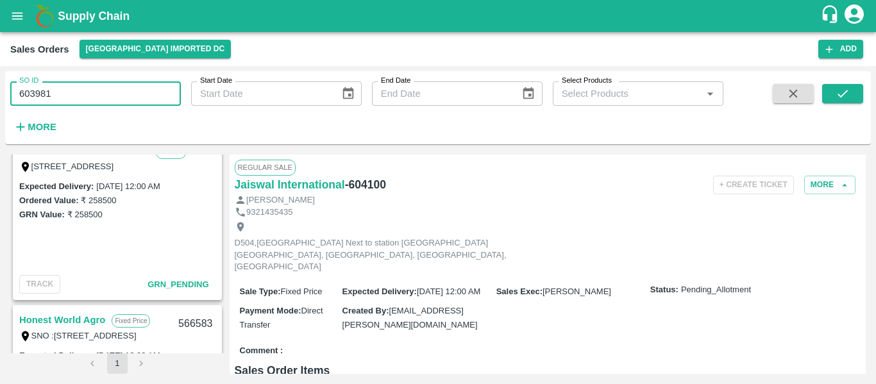
type input "603981"
click at [851, 83] on div "SO ID 603981 SO ID Start Date Start Date End Date End Date Select Products Sele…" at bounding box center [438, 107] width 866 height 63
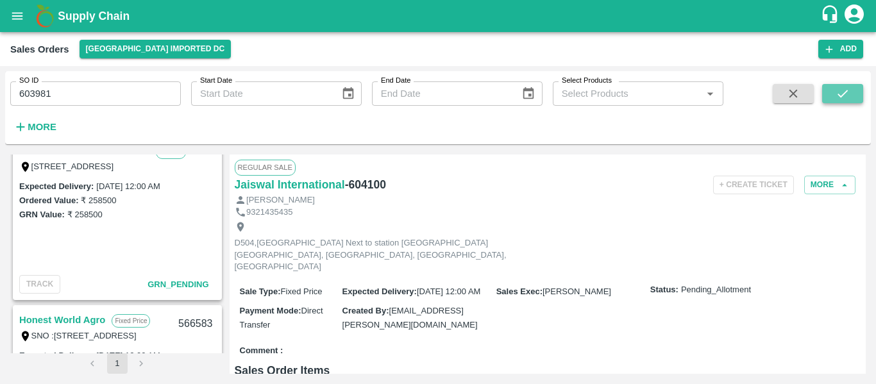
click at [850, 87] on icon "submit" at bounding box center [843, 94] width 14 height 14
